Goal: Task Accomplishment & Management: Complete application form

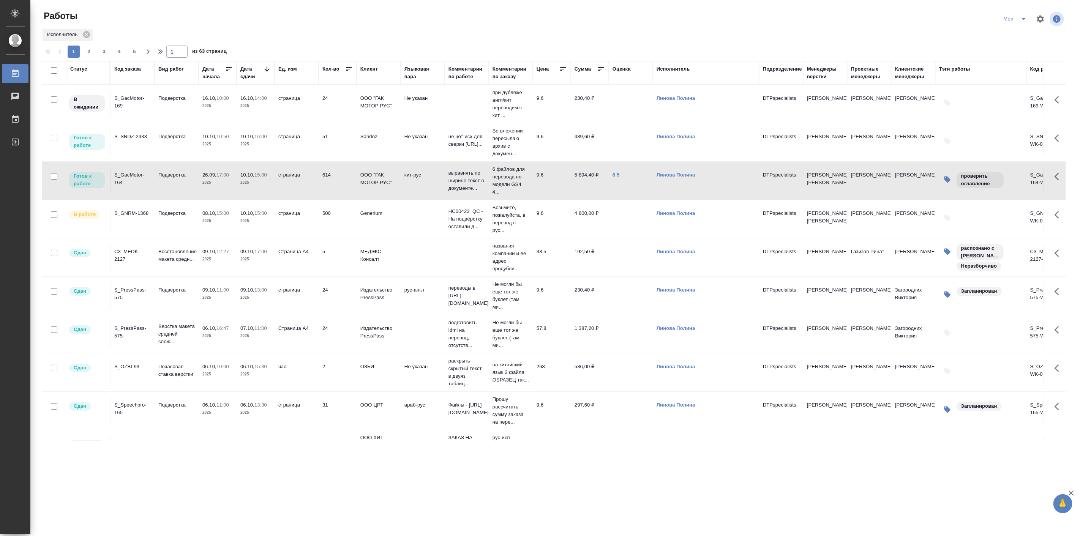
click at [212, 222] on p "2025" at bounding box center [217, 221] width 30 height 8
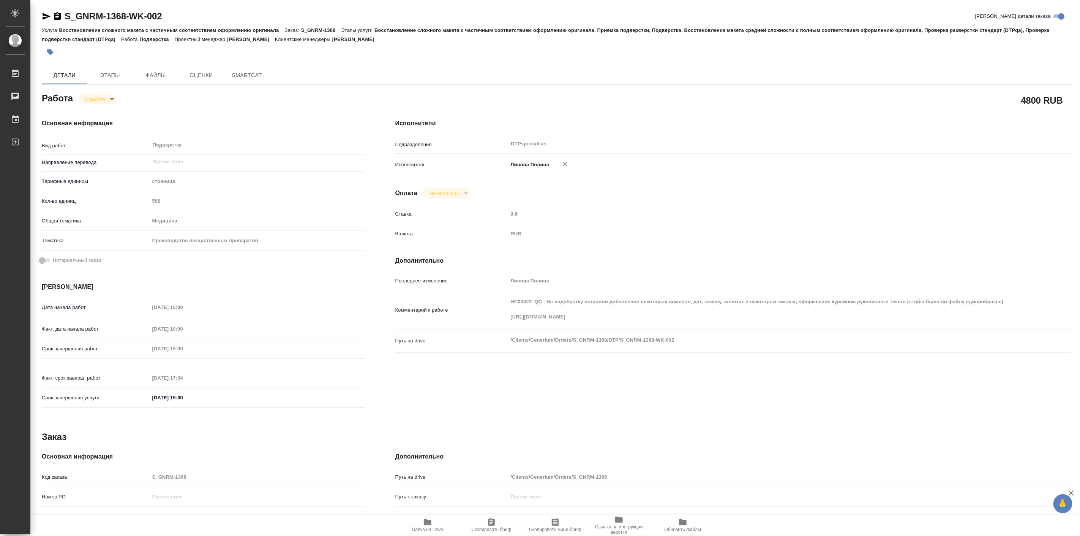
type textarea "x"
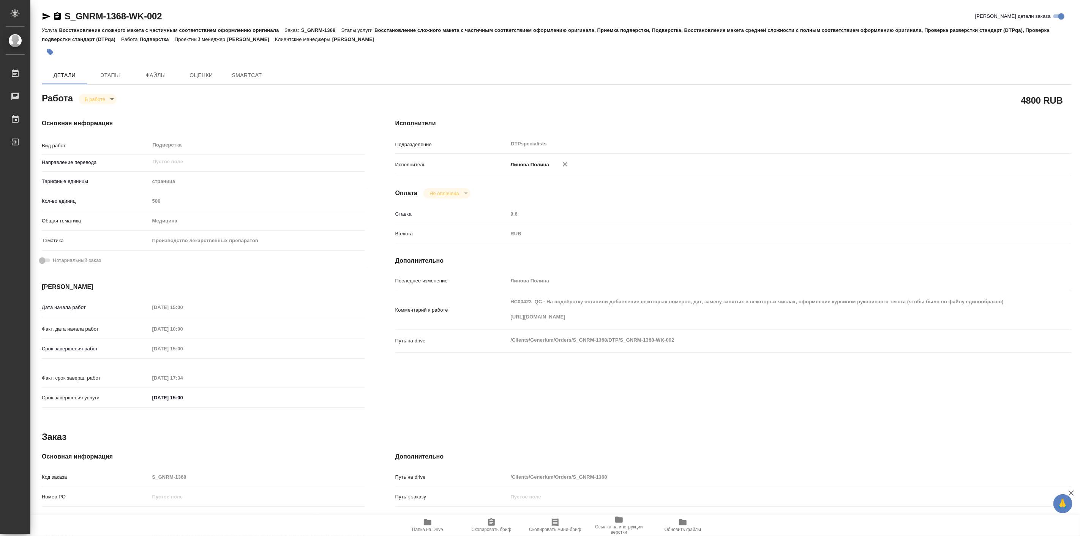
type textarea "x"
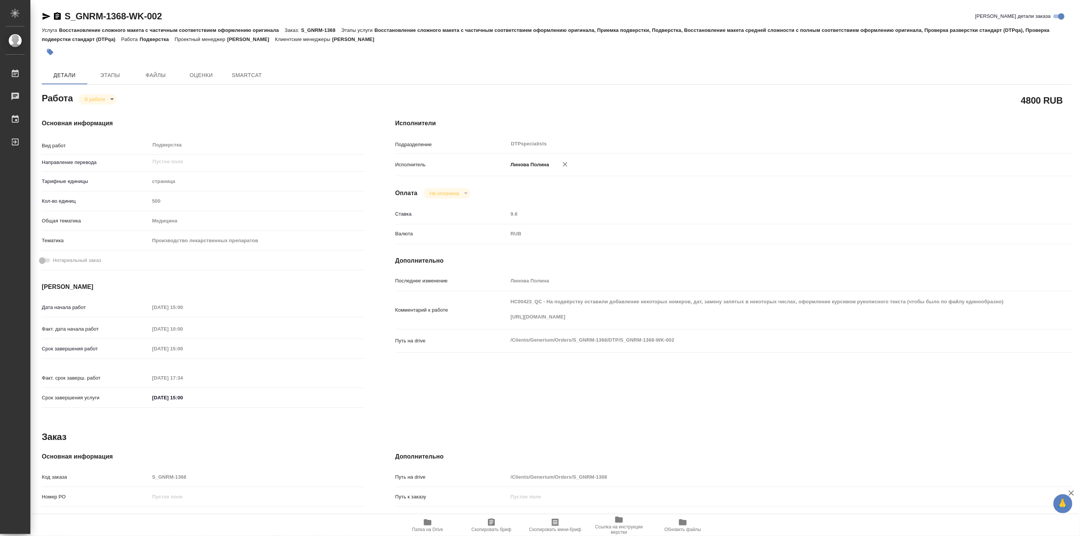
type textarea "x"
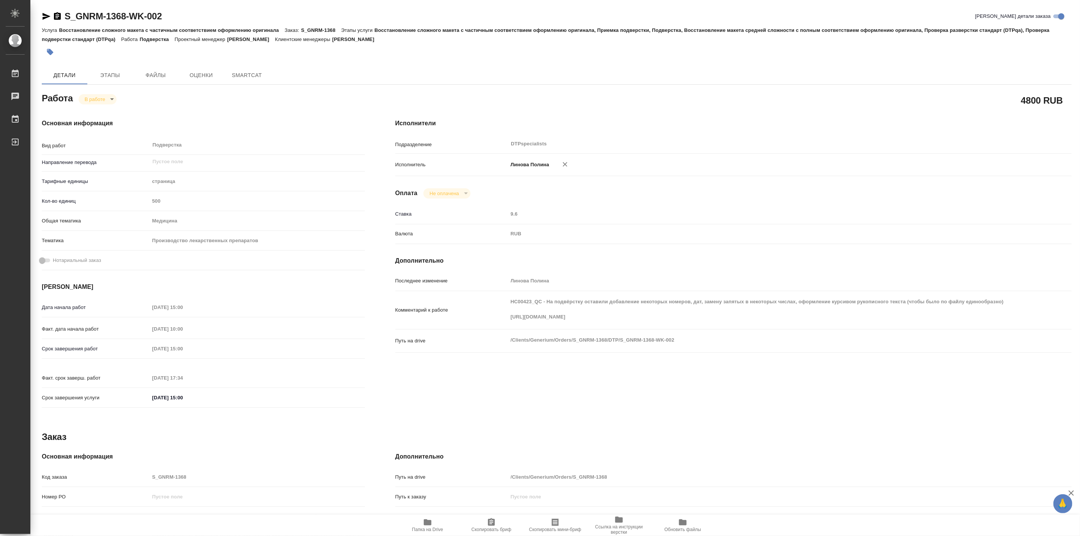
type textarea "x"
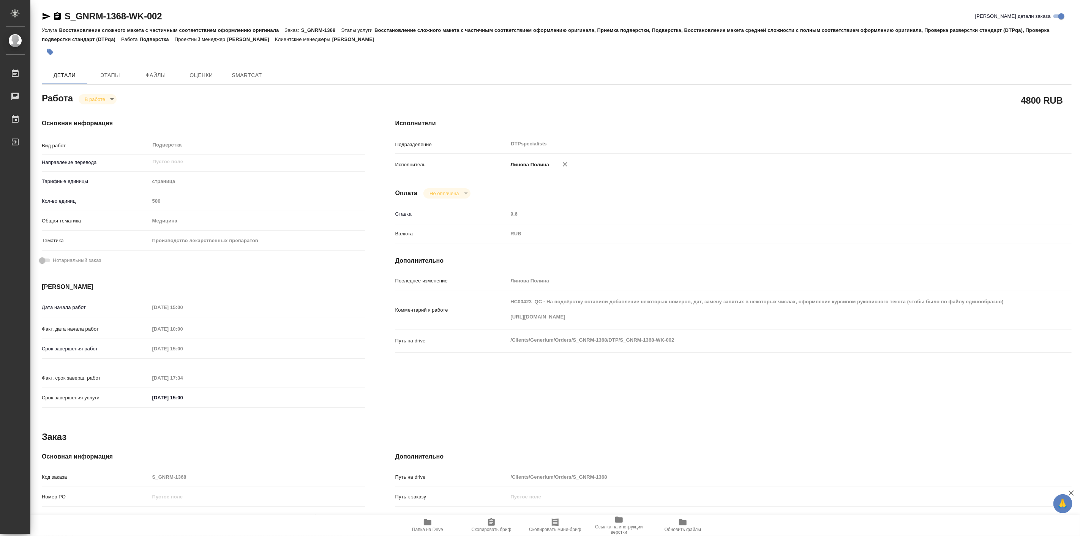
type textarea "x"
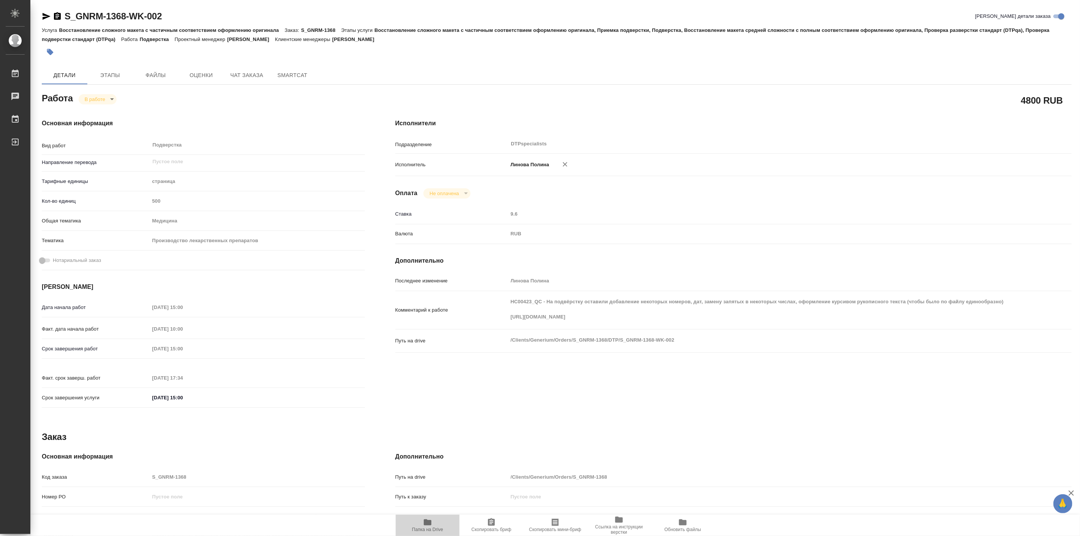
click at [428, 521] on icon "button" at bounding box center [428, 522] width 8 height 6
type textarea "x"
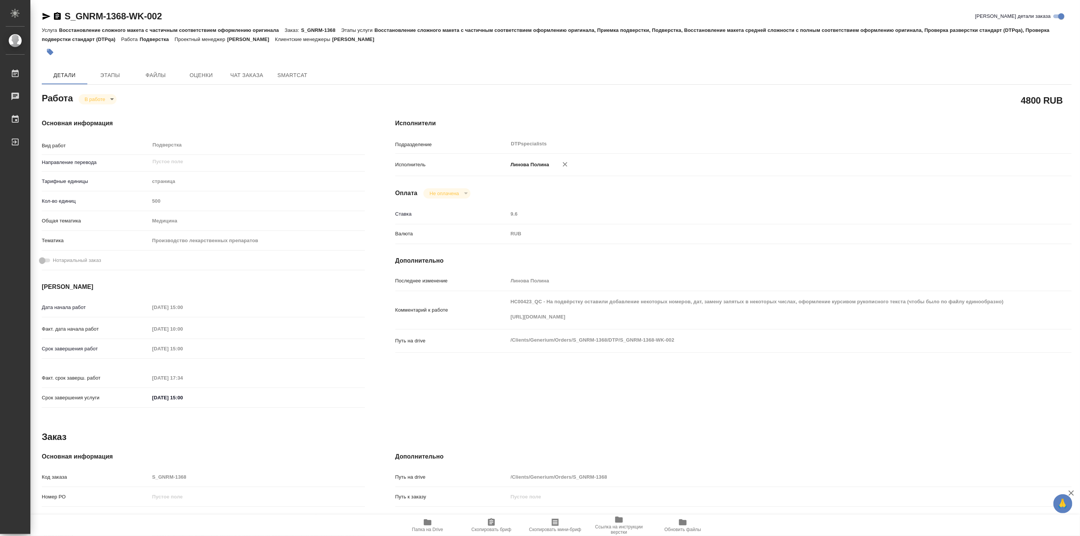
type textarea "x"
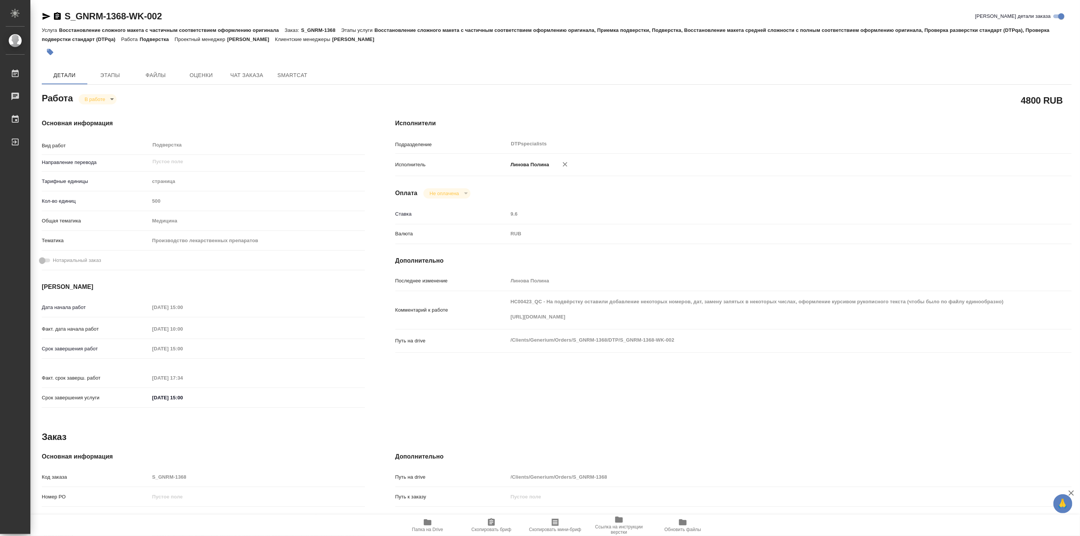
type textarea "x"
